Goal: Task Accomplishment & Management: Use online tool/utility

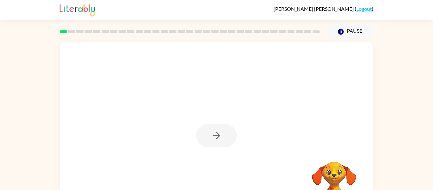
click at [381, 171] on div "Your browser must support playing .mp4 files to use Literably. Please try using…" at bounding box center [216, 131] width 433 height 184
click at [338, 173] on video "Your browser must support playing .mp4 files to use Literably. Please try using…" at bounding box center [334, 183] width 63 height 63
click at [340, 35] on icon "Pause" at bounding box center [341, 31] width 7 height 7
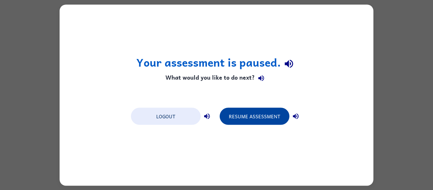
click at [251, 114] on button "Resume Assessment" at bounding box center [255, 116] width 70 height 17
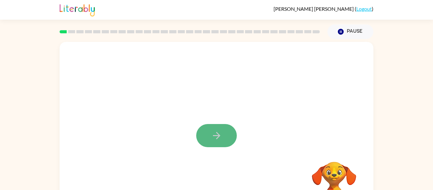
click at [207, 133] on button "button" at bounding box center [216, 135] width 41 height 23
click at [244, 119] on div at bounding box center [201, 121] width 271 height 23
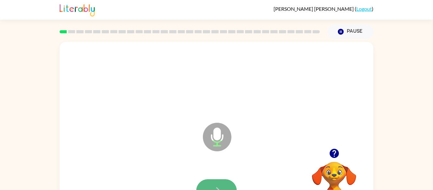
click at [215, 184] on button "button" at bounding box center [216, 190] width 41 height 23
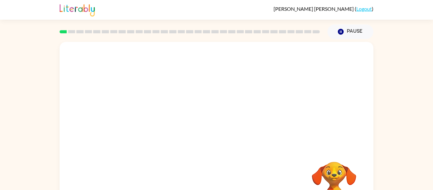
click at [215, 184] on div "Your browser must support playing .mp4 files to use Literably. Please try using…" at bounding box center [217, 132] width 314 height 181
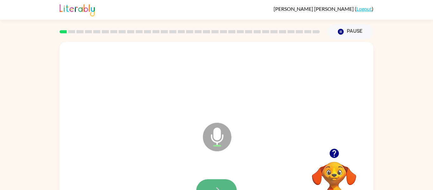
click at [221, 183] on button "button" at bounding box center [216, 190] width 41 height 23
click at [227, 181] on button "button" at bounding box center [216, 190] width 41 height 23
click at [220, 181] on button "button" at bounding box center [216, 190] width 41 height 23
click at [280, 185] on div at bounding box center [216, 191] width 301 height 52
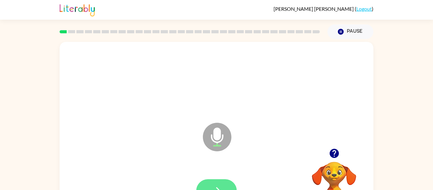
click at [229, 185] on button "button" at bounding box center [216, 190] width 41 height 23
click at [227, 186] on button "button" at bounding box center [216, 190] width 41 height 23
click at [229, 183] on button "button" at bounding box center [216, 190] width 41 height 23
click at [214, 180] on button "button" at bounding box center [216, 190] width 41 height 23
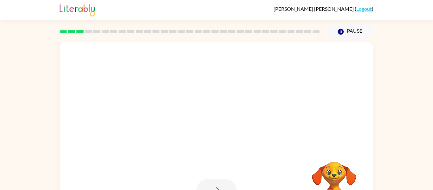
click at [330, 179] on video "Your browser must support playing .mp4 files to use Literably. Please try using…" at bounding box center [334, 183] width 63 height 63
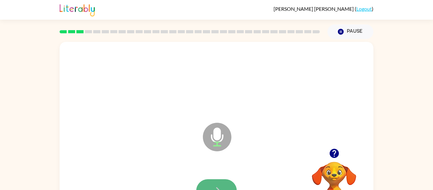
click at [224, 185] on button "button" at bounding box center [216, 190] width 41 height 23
click at [224, 186] on button "button" at bounding box center [216, 190] width 41 height 23
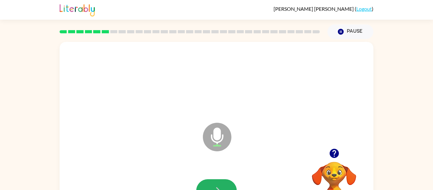
click at [222, 186] on button "button" at bounding box center [216, 190] width 41 height 23
click at [222, 189] on icon "button" at bounding box center [216, 190] width 11 height 11
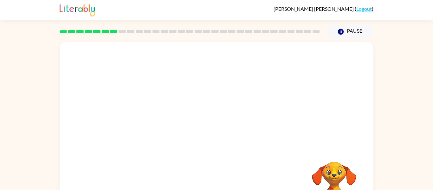
click at [334, 181] on video "Your browser must support playing .mp4 files to use Literably. Please try using…" at bounding box center [334, 183] width 63 height 63
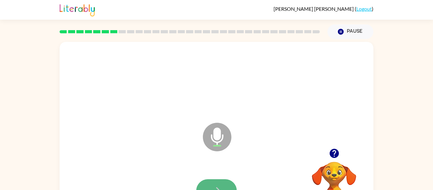
click at [214, 185] on icon "button" at bounding box center [216, 190] width 11 height 11
click at [334, 175] on video "Your browser must support playing .mp4 files to use Literably. Please try using…" at bounding box center [334, 183] width 63 height 63
click at [220, 186] on icon "button" at bounding box center [216, 190] width 11 height 11
click at [229, 185] on button "button" at bounding box center [216, 190] width 41 height 23
click at [218, 180] on button "button" at bounding box center [216, 190] width 41 height 23
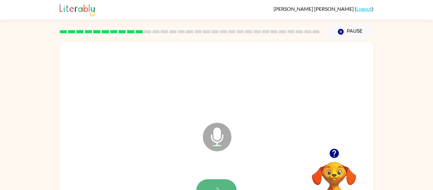
click at [223, 185] on button "button" at bounding box center [216, 190] width 41 height 23
click at [201, 183] on button "button" at bounding box center [216, 190] width 41 height 23
click at [336, 154] on icon "button" at bounding box center [334, 153] width 9 height 9
click at [214, 184] on button "button" at bounding box center [216, 190] width 41 height 23
click at [212, 182] on button "button" at bounding box center [216, 190] width 41 height 23
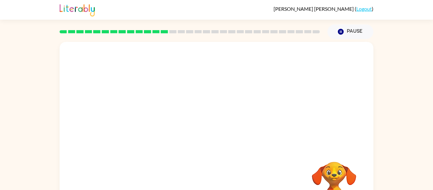
click at [336, 136] on div at bounding box center [217, 95] width 314 height 107
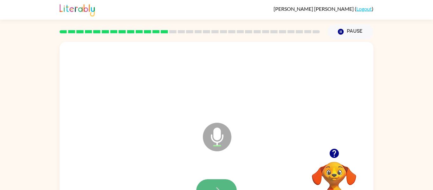
click at [215, 187] on icon "button" at bounding box center [216, 190] width 11 height 11
click at [215, 185] on button "button" at bounding box center [216, 190] width 41 height 23
click at [215, 182] on button "button" at bounding box center [216, 190] width 41 height 23
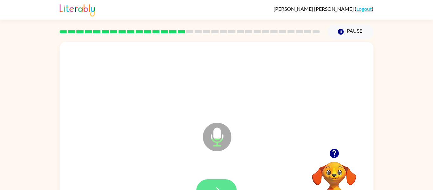
click at [215, 182] on button "button" at bounding box center [216, 190] width 41 height 23
click at [214, 183] on button "button" at bounding box center [216, 190] width 41 height 23
click at [213, 183] on button "button" at bounding box center [216, 190] width 41 height 23
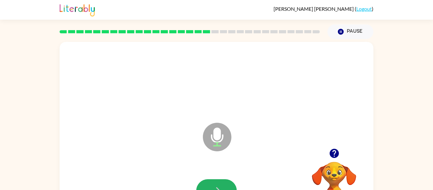
click at [213, 183] on button "button" at bounding box center [216, 190] width 41 height 23
click at [213, 184] on button "button" at bounding box center [216, 190] width 41 height 23
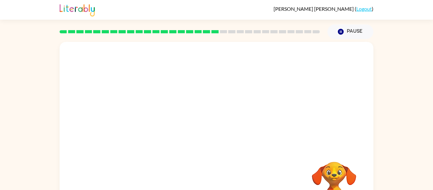
click at [328, 181] on video "Your browser must support playing .mp4 files to use Literably. Please try using…" at bounding box center [334, 183] width 63 height 63
click at [271, 181] on div at bounding box center [216, 191] width 301 height 52
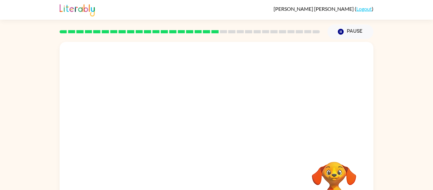
click at [271, 181] on div at bounding box center [216, 191] width 301 height 52
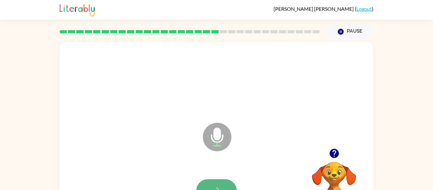
click at [218, 184] on button "button" at bounding box center [216, 190] width 41 height 23
click at [221, 183] on button "button" at bounding box center [216, 190] width 41 height 23
click at [221, 184] on button "button" at bounding box center [216, 190] width 41 height 23
click at [221, 185] on icon "button" at bounding box center [216, 190] width 11 height 11
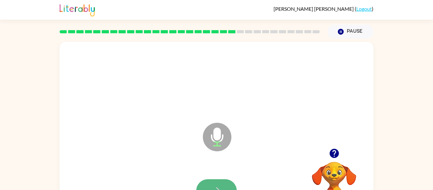
click at [220, 185] on button "button" at bounding box center [216, 190] width 41 height 23
click at [221, 187] on icon "button" at bounding box center [216, 190] width 11 height 11
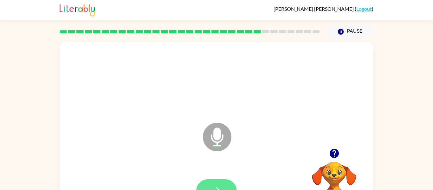
click at [230, 185] on button "button" at bounding box center [216, 190] width 41 height 23
click at [213, 183] on button "button" at bounding box center [216, 190] width 41 height 23
click at [213, 184] on button "button" at bounding box center [216, 190] width 41 height 23
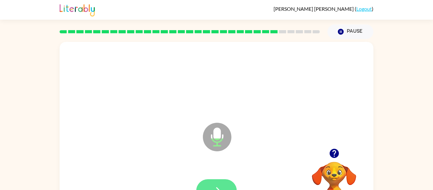
click at [212, 188] on icon "button" at bounding box center [216, 190] width 11 height 11
click at [213, 188] on icon "button" at bounding box center [216, 190] width 11 height 11
click at [215, 185] on icon "button" at bounding box center [216, 190] width 11 height 11
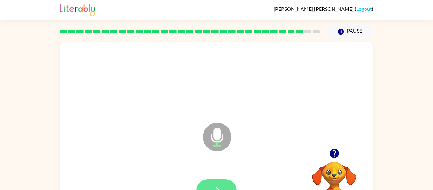
click at [214, 189] on icon "button" at bounding box center [216, 190] width 11 height 11
click at [218, 187] on icon "button" at bounding box center [216, 190] width 11 height 11
click at [219, 185] on icon "button" at bounding box center [216, 190] width 11 height 11
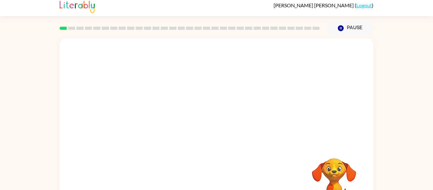
scroll to position [3, 0]
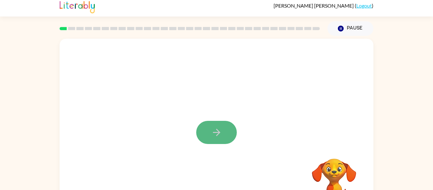
click at [220, 138] on button "button" at bounding box center [216, 132] width 41 height 23
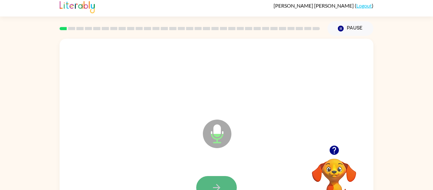
click at [228, 181] on button "button" at bounding box center [216, 187] width 41 height 23
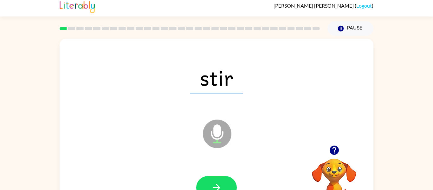
click at [254, 40] on div "stir Microphone The Microphone is here when it is your turn to talk" at bounding box center [217, 129] width 314 height 181
click at [205, 175] on div at bounding box center [216, 188] width 301 height 52
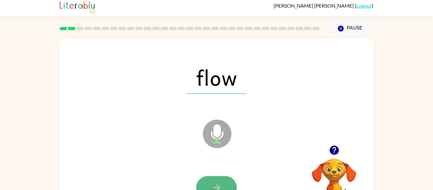
click at [229, 182] on button "button" at bounding box center [216, 187] width 41 height 23
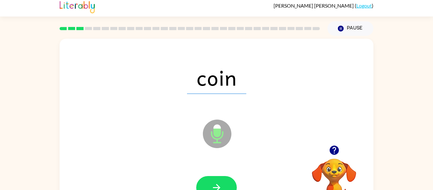
click at [192, 114] on div "Microphone The Microphone is here when it is your turn to talk" at bounding box center [201, 118] width 271 height 23
click at [204, 182] on button "button" at bounding box center [216, 187] width 41 height 23
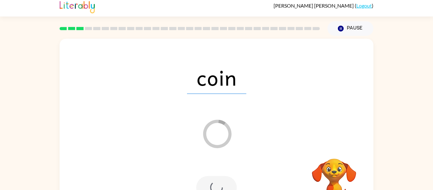
click at [205, 183] on div at bounding box center [216, 187] width 41 height 23
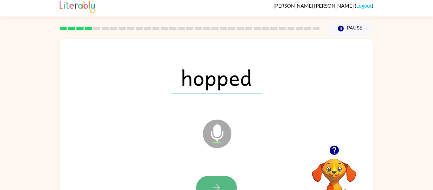
click at [227, 186] on button "button" at bounding box center [216, 187] width 41 height 23
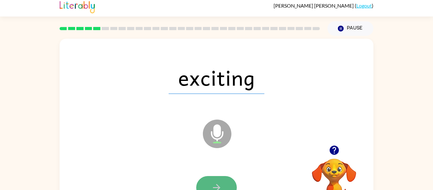
click at [227, 185] on button "button" at bounding box center [216, 187] width 41 height 23
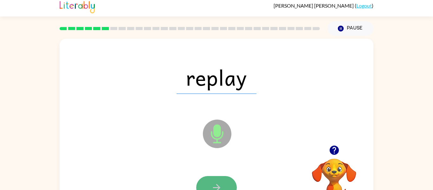
click at [227, 183] on button "button" at bounding box center [216, 187] width 41 height 23
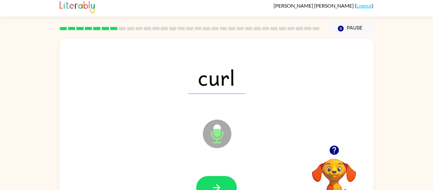
click at [402, 62] on div "curl Microphone The Microphone is here when it is your turn to talk Your browse…" at bounding box center [216, 128] width 433 height 184
click at [212, 181] on button "button" at bounding box center [216, 187] width 41 height 23
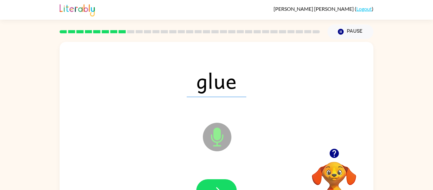
click at [402, 59] on div "glue Microphone The Microphone is here when it is your turn to talk Your browse…" at bounding box center [216, 131] width 433 height 184
click at [404, 60] on div "glue Microphone The Microphone is here when it is your turn to talk Your browse…" at bounding box center [216, 131] width 433 height 184
click at [220, 188] on icon "button" at bounding box center [216, 190] width 11 height 11
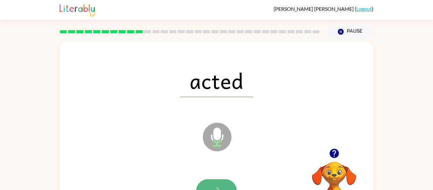
click at [200, 187] on button "button" at bounding box center [216, 190] width 41 height 23
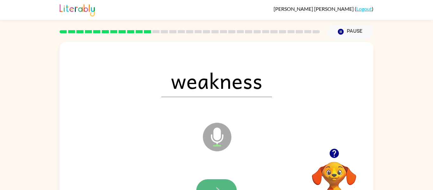
click at [225, 183] on button "button" at bounding box center [216, 190] width 41 height 23
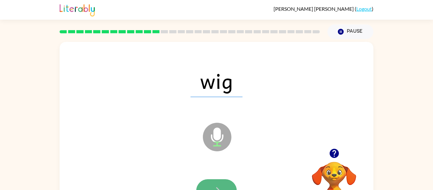
click at [227, 184] on button "button" at bounding box center [216, 190] width 41 height 23
